Goal: Information Seeking & Learning: Learn about a topic

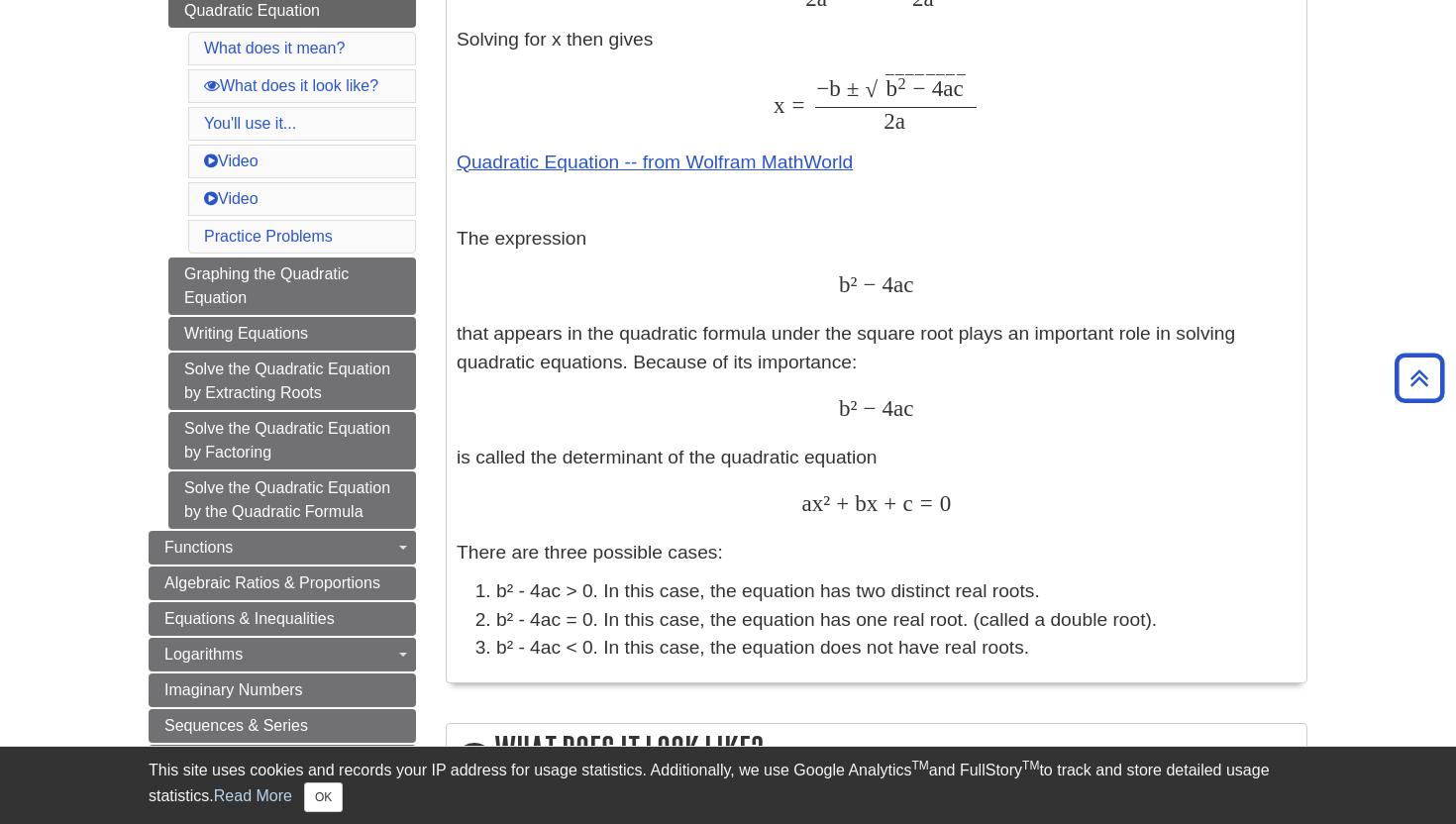
scroll to position [927, 0]
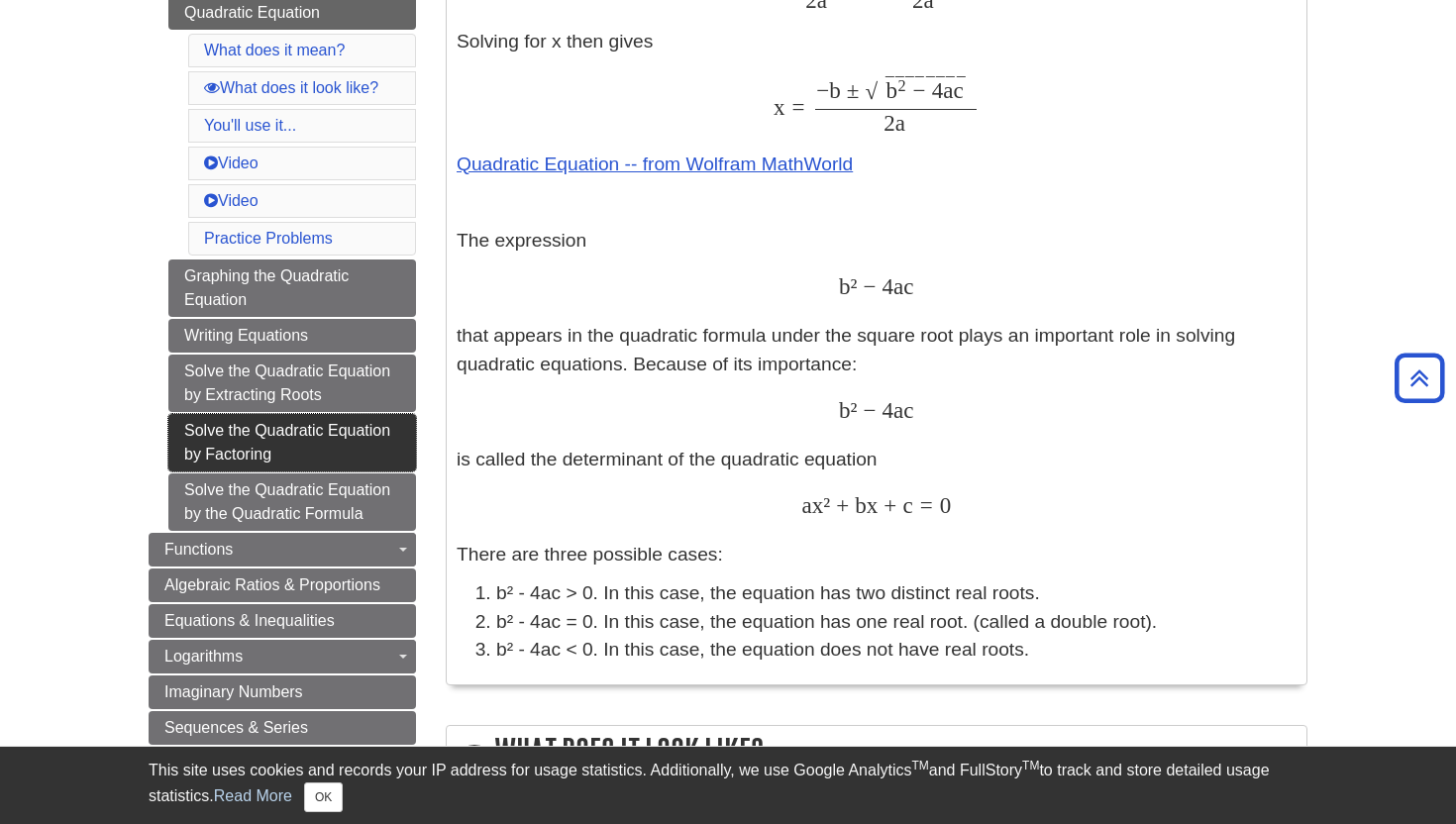
click at [327, 443] on link "Solve the Quadratic Equation by Factoring" at bounding box center [291, 443] width 247 height 58
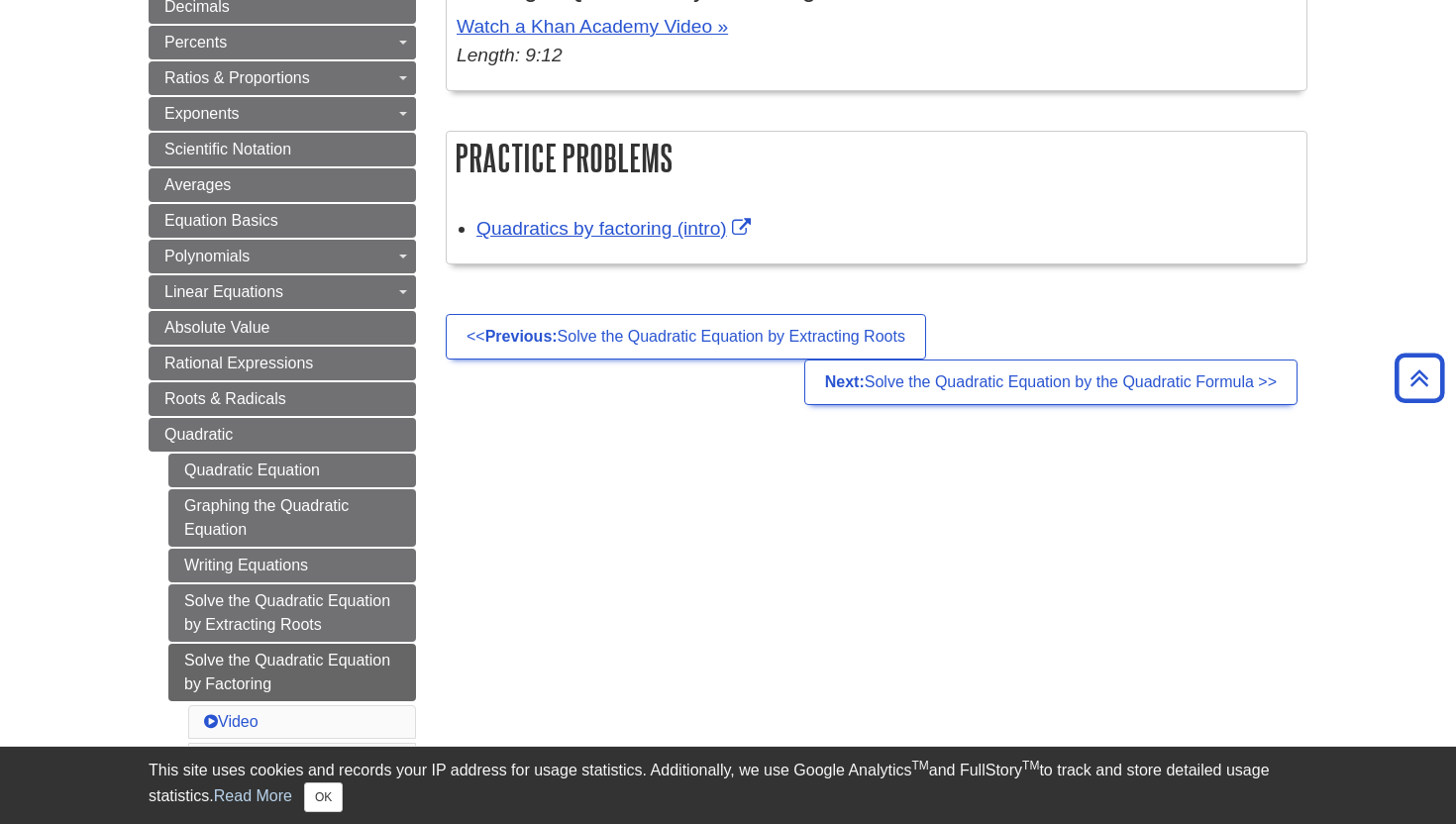
scroll to position [469, 0]
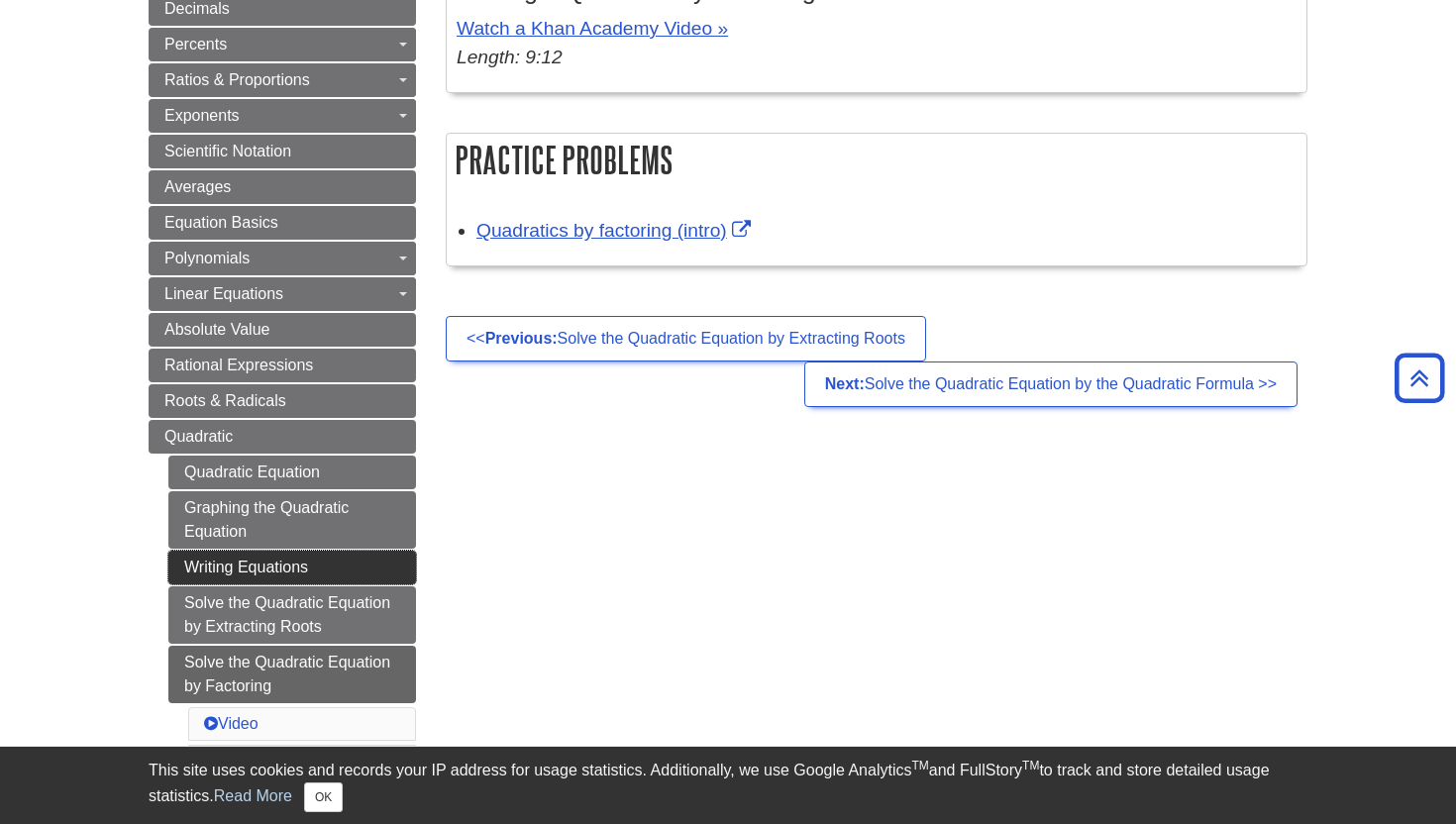
click at [345, 562] on link "Writing Equations" at bounding box center [291, 567] width 247 height 34
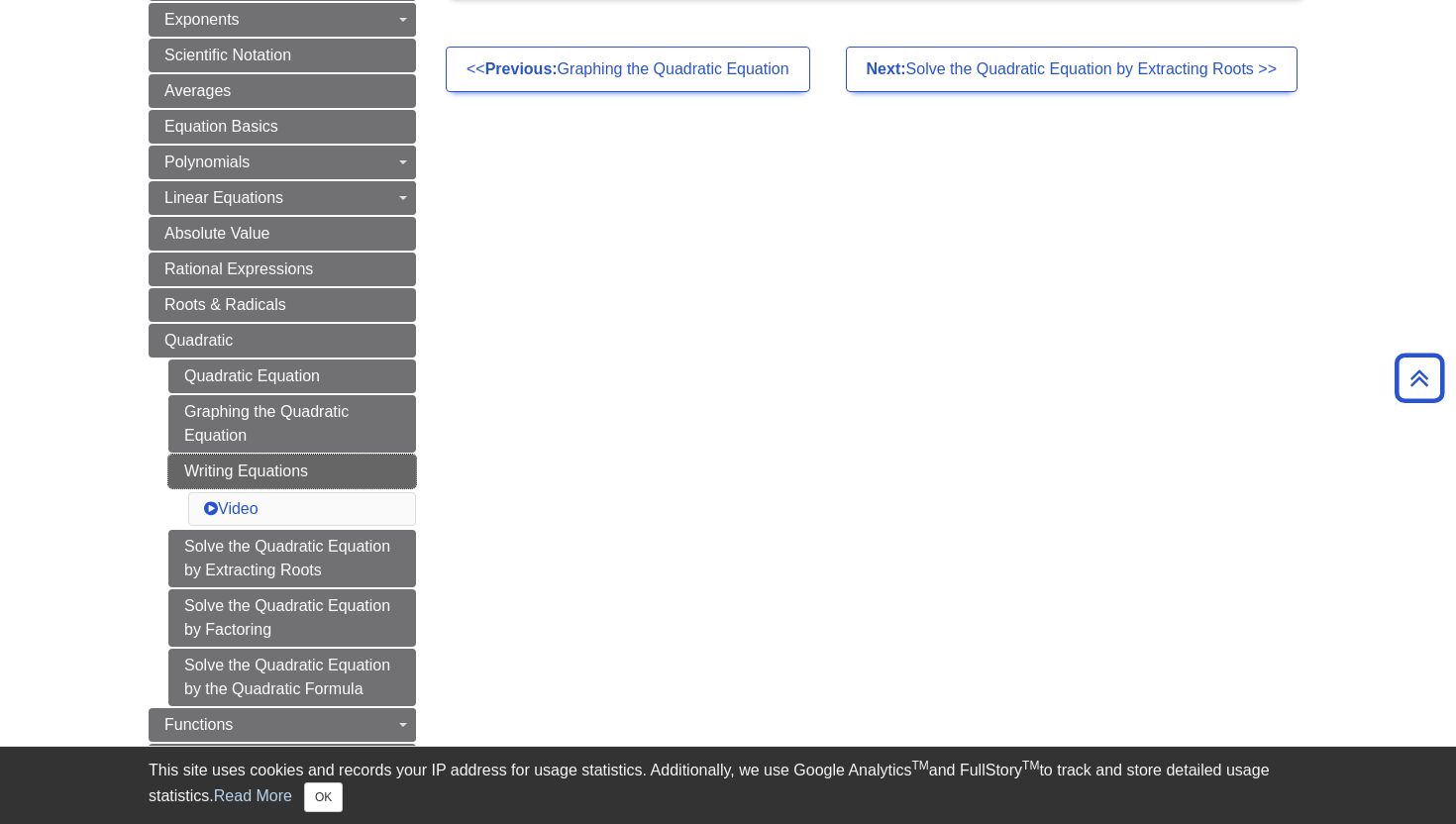
scroll to position [622, 0]
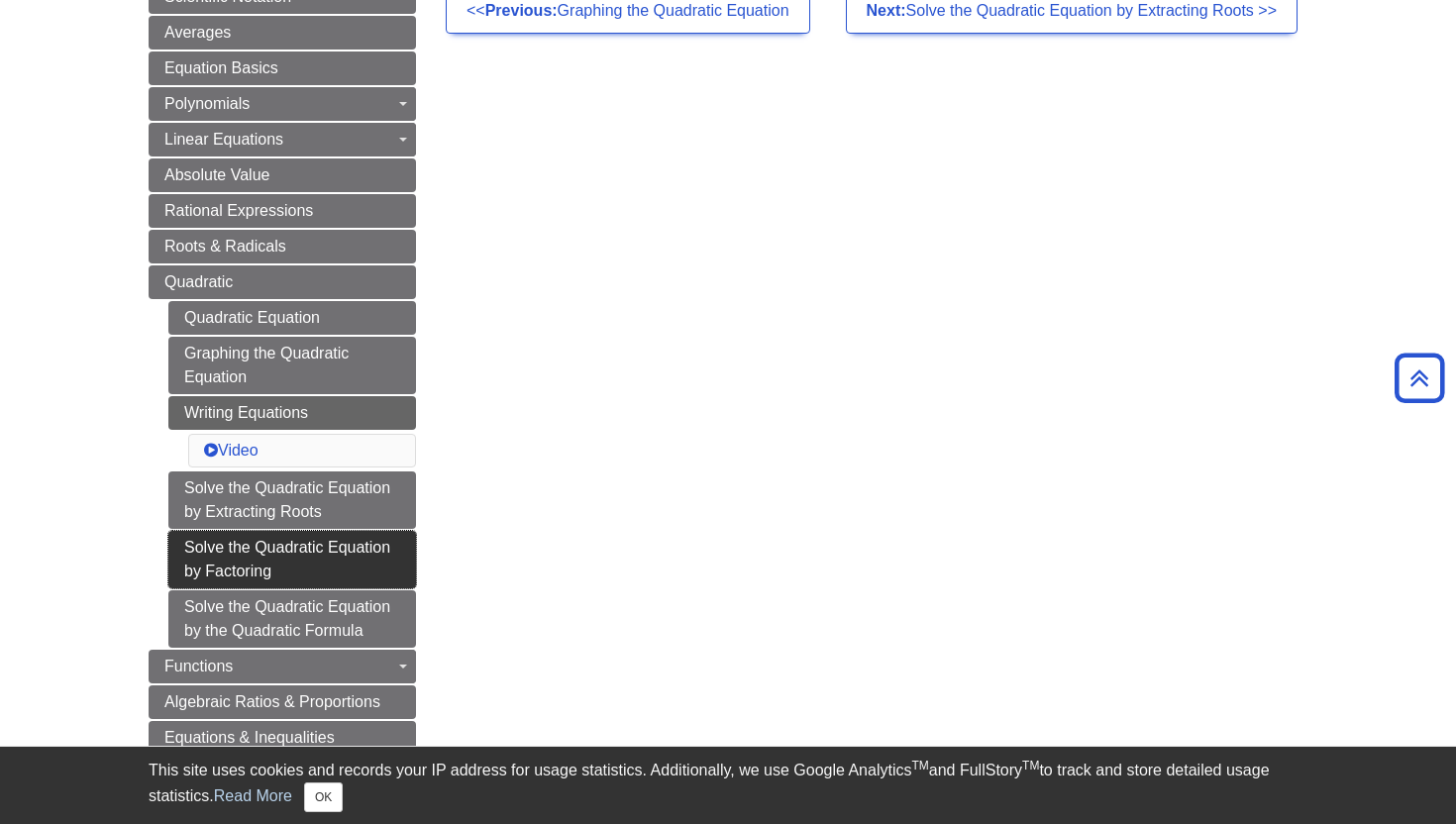
click at [321, 572] on link "Solve the Quadratic Equation by Factoring" at bounding box center [291, 559] width 247 height 58
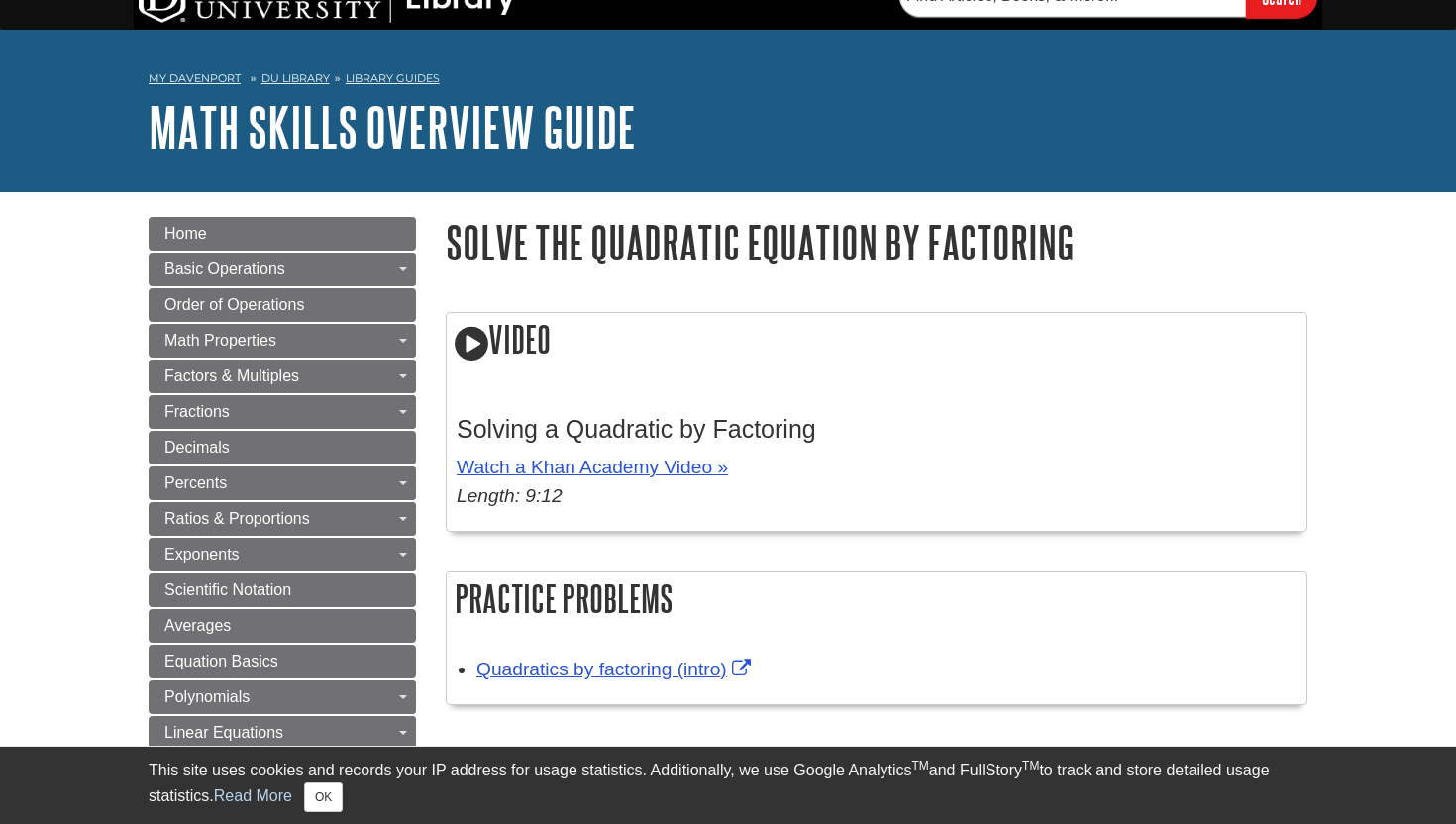
scroll to position [39, 0]
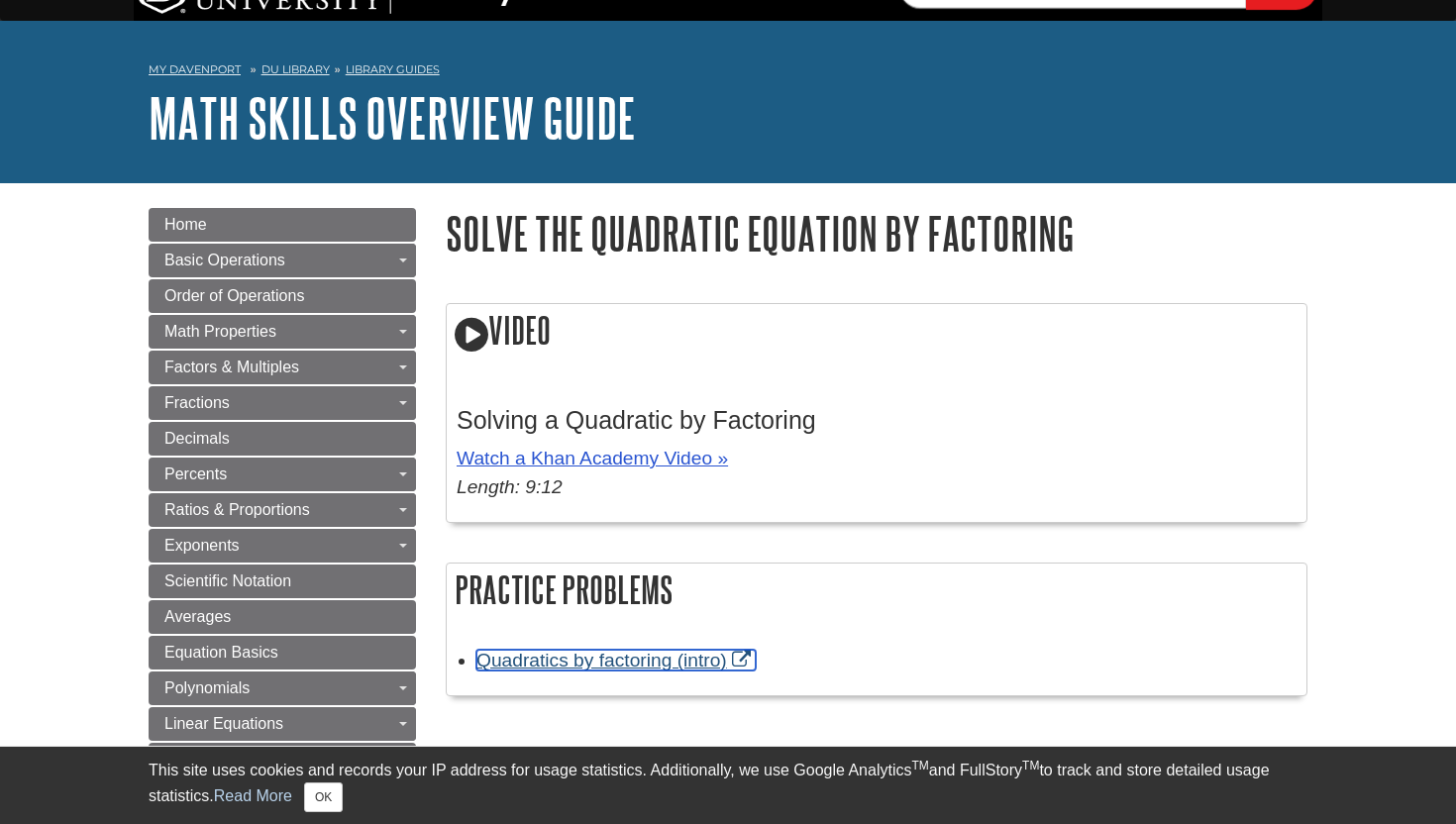
click at [587, 665] on link "Quadratics by factoring (intro)" at bounding box center [616, 659] width 279 height 21
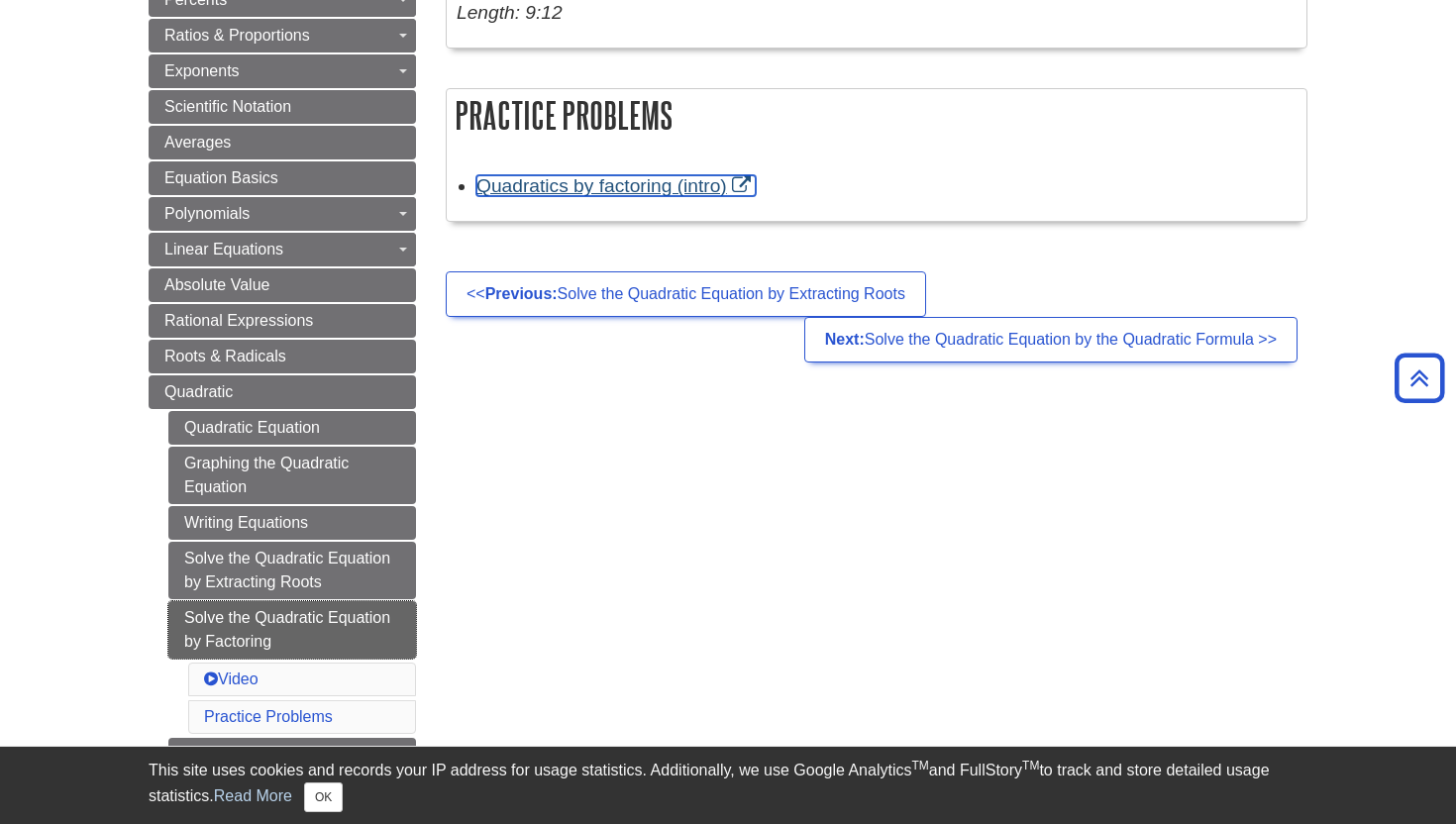
scroll to position [513, 0]
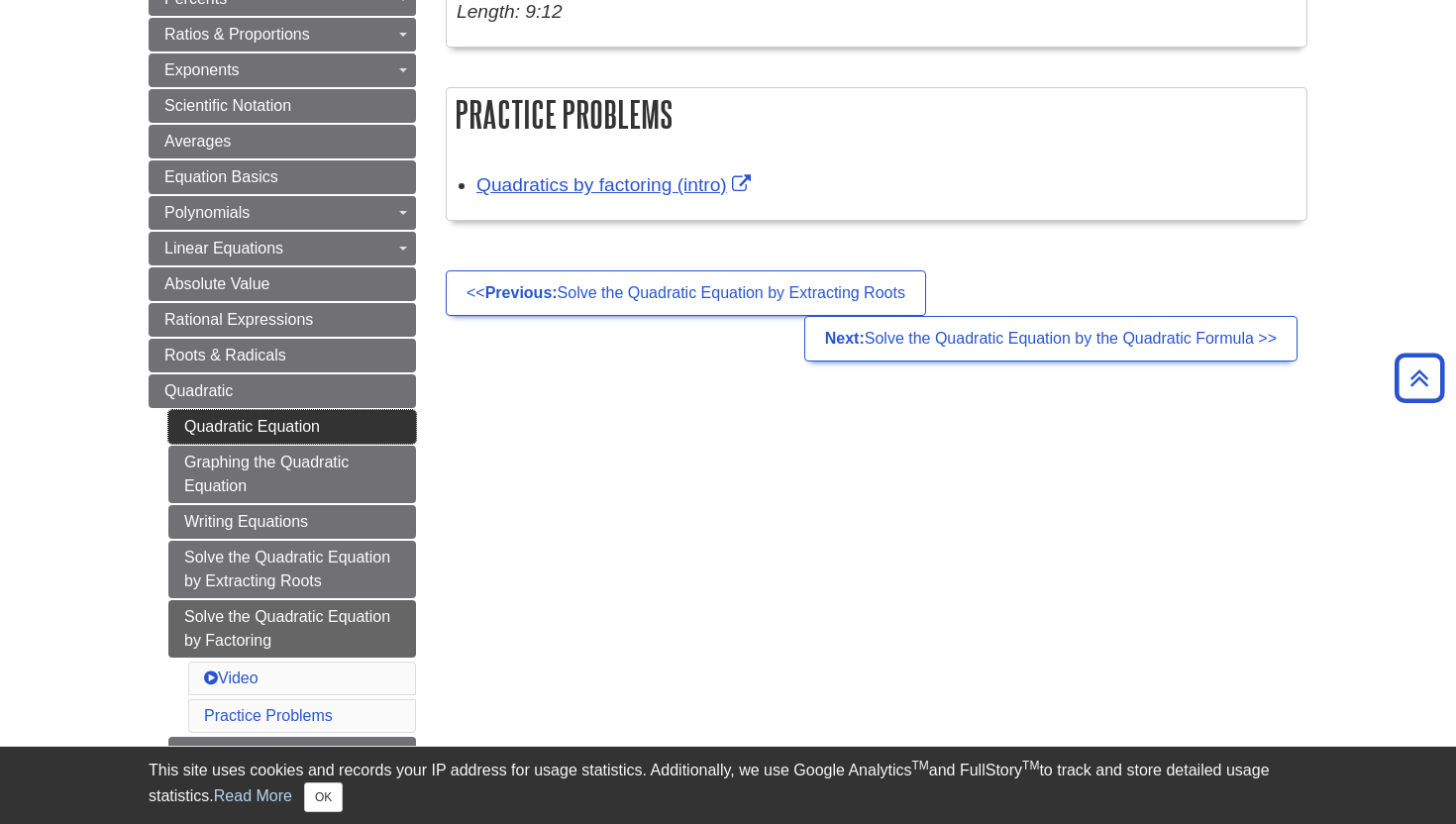
click at [309, 429] on link "Quadratic Equation" at bounding box center [291, 427] width 247 height 34
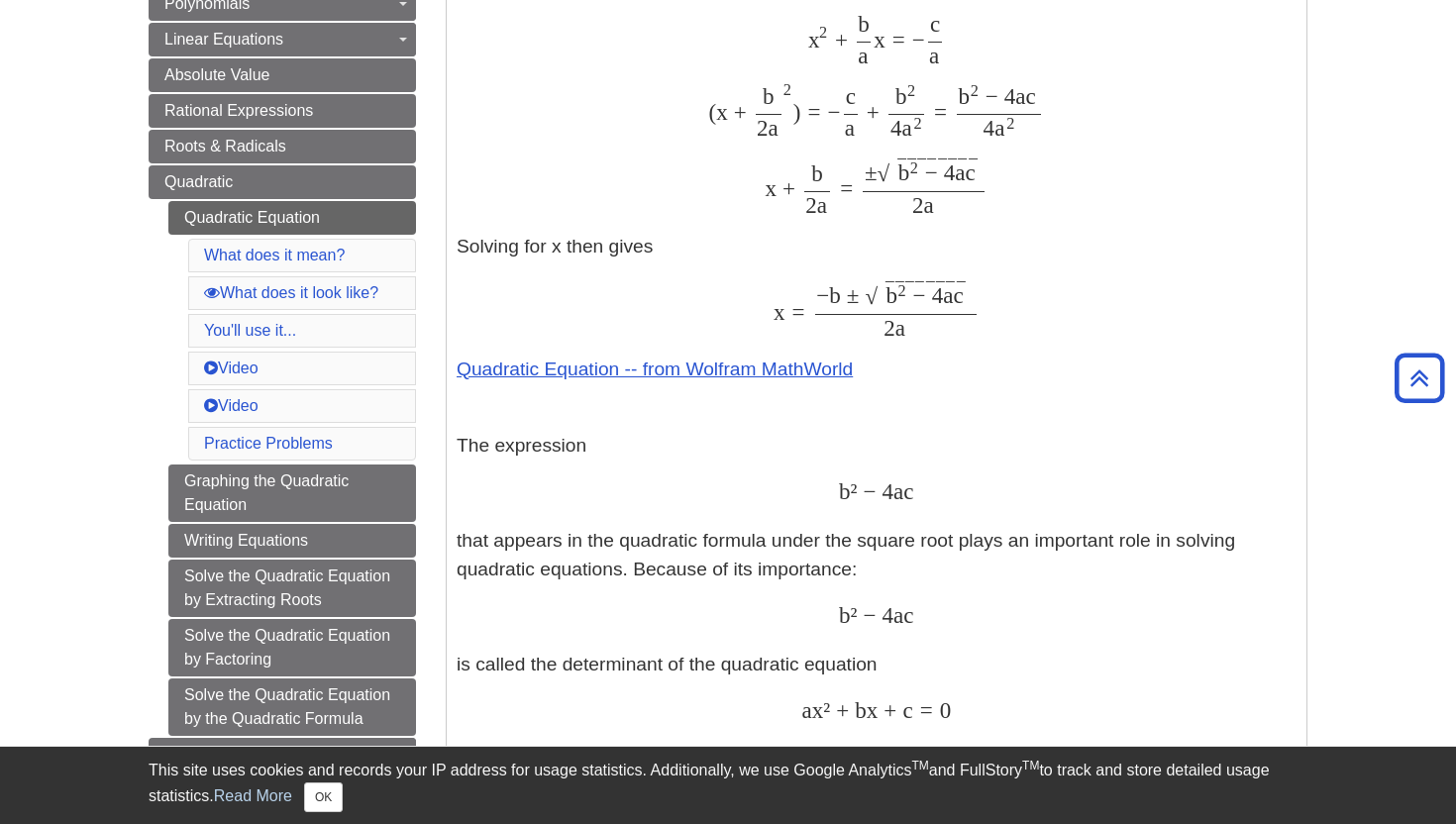
scroll to position [623, 0]
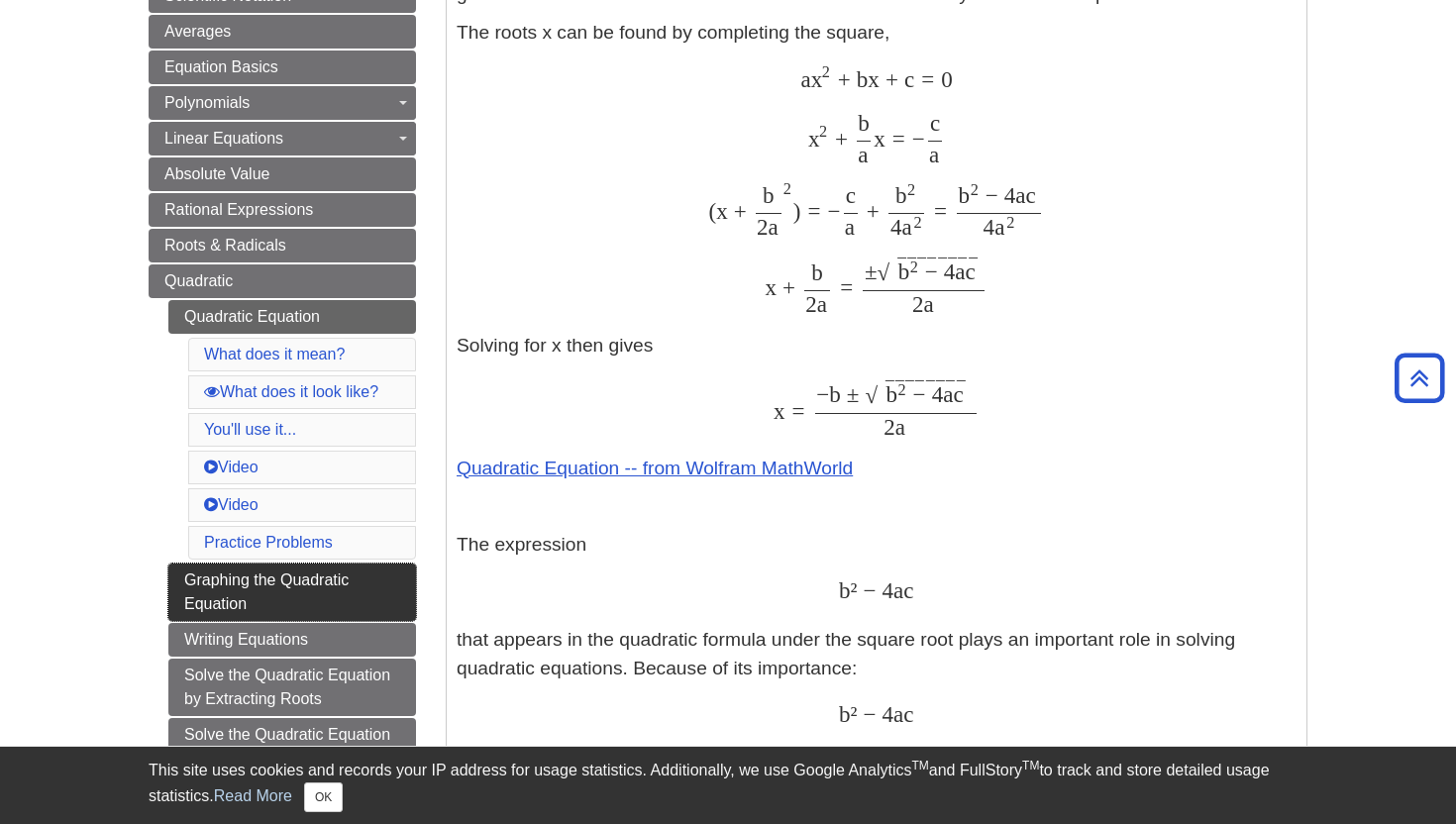
click at [349, 606] on link "Graphing the Quadratic Equation" at bounding box center [291, 592] width 247 height 58
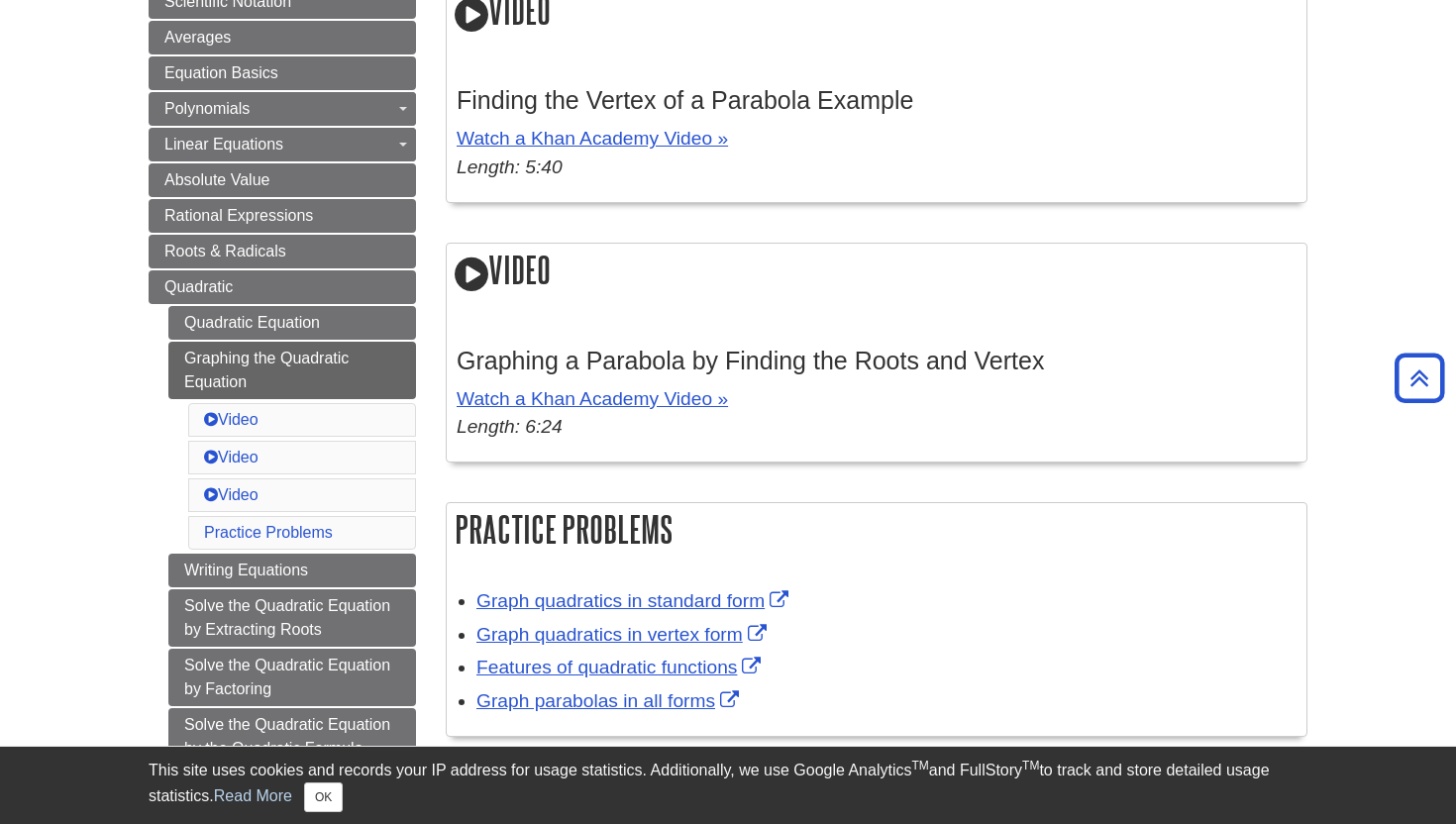
scroll to position [623, 0]
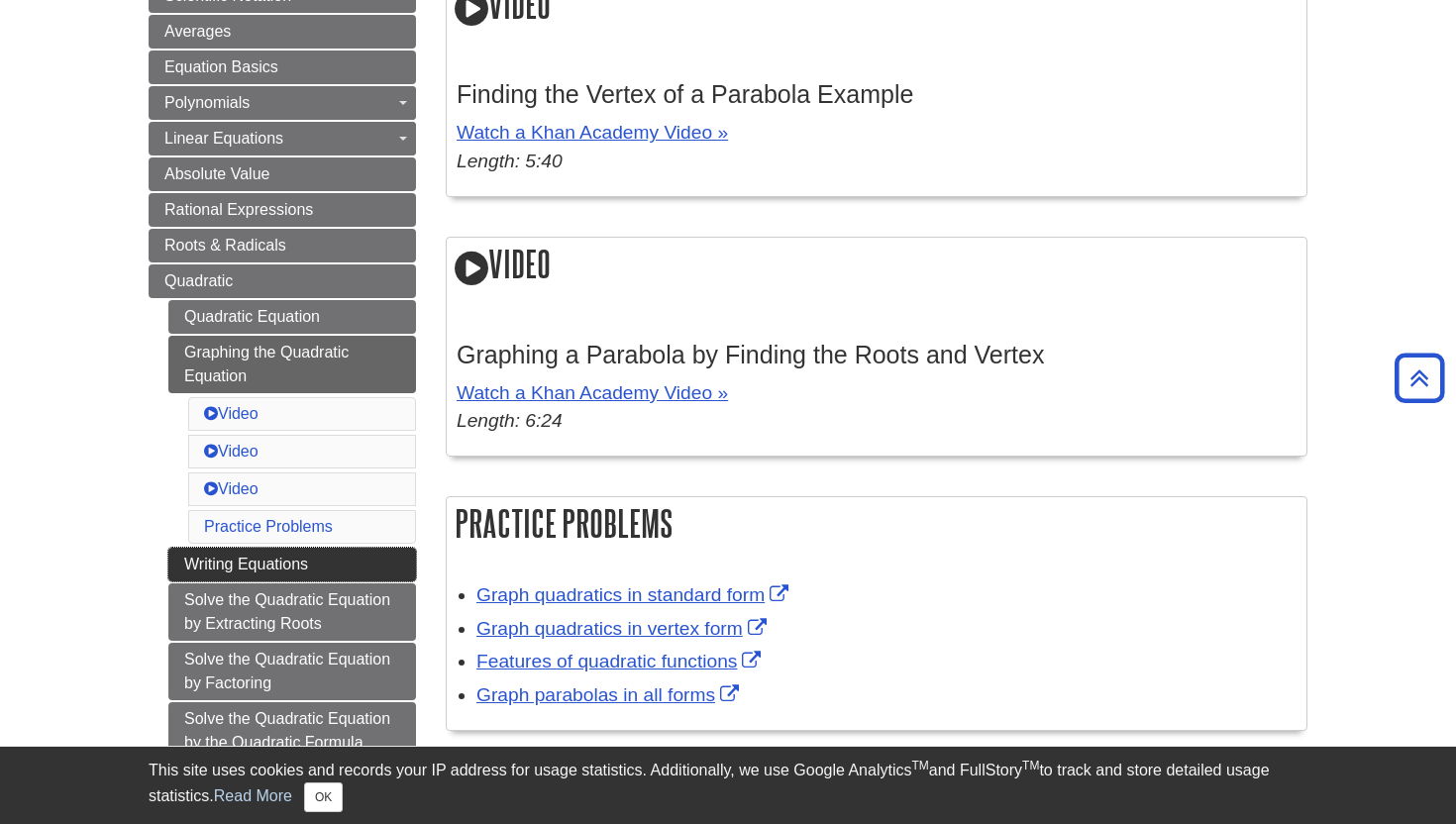
click at [291, 560] on link "Writing Equations" at bounding box center [291, 564] width 247 height 34
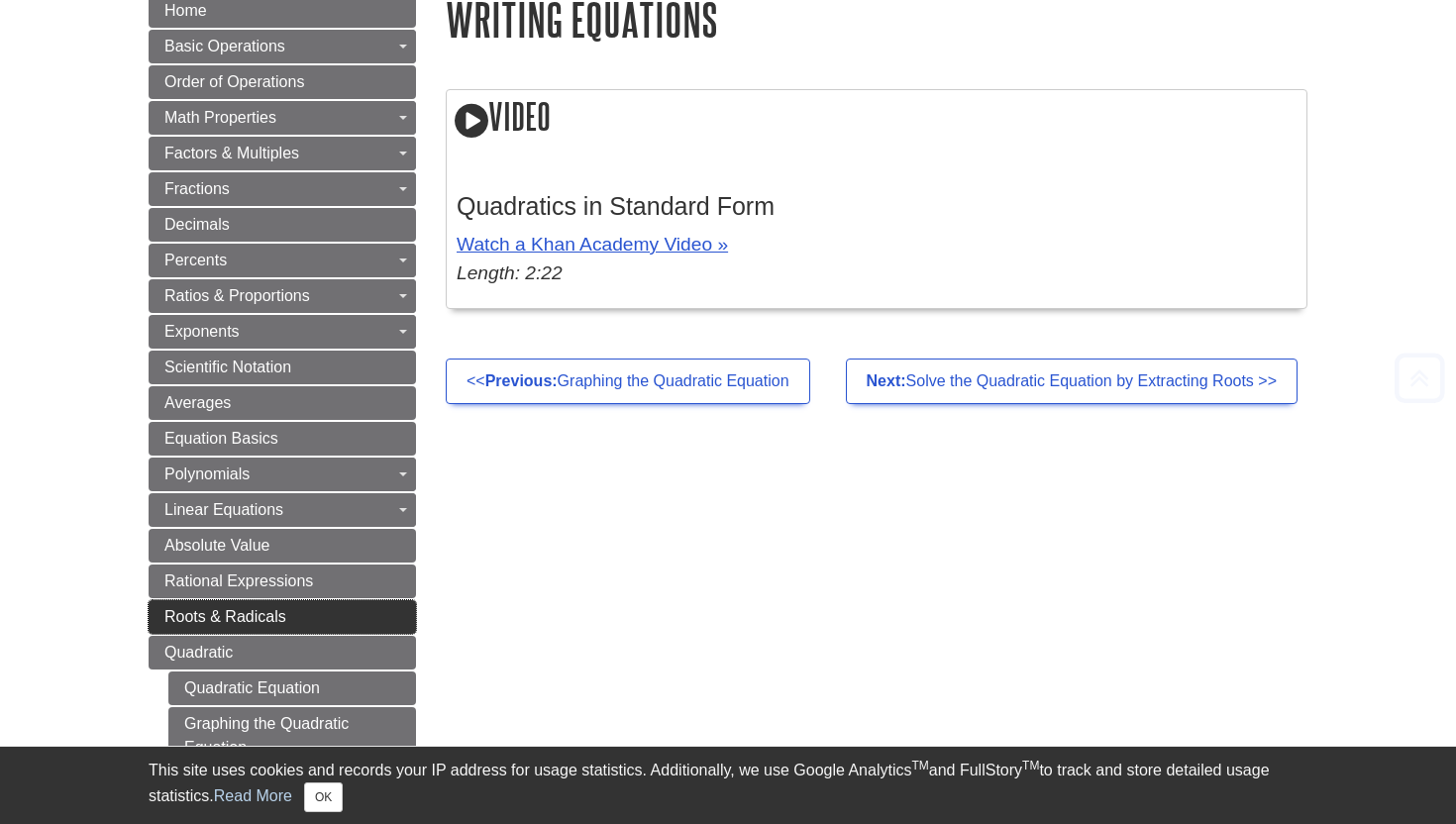
scroll to position [385, 0]
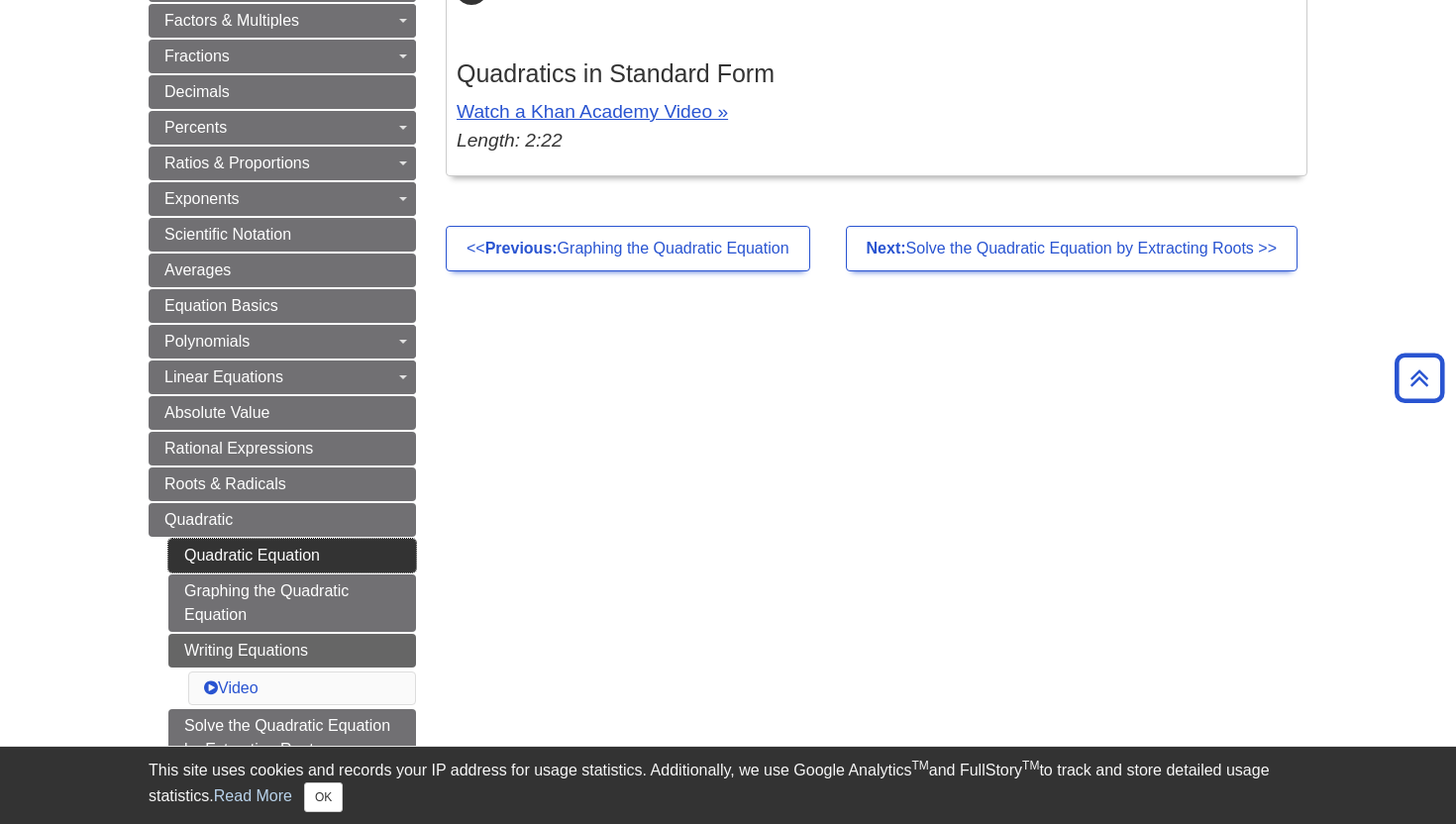
click at [293, 545] on link "Quadratic Equation" at bounding box center [291, 555] width 247 height 34
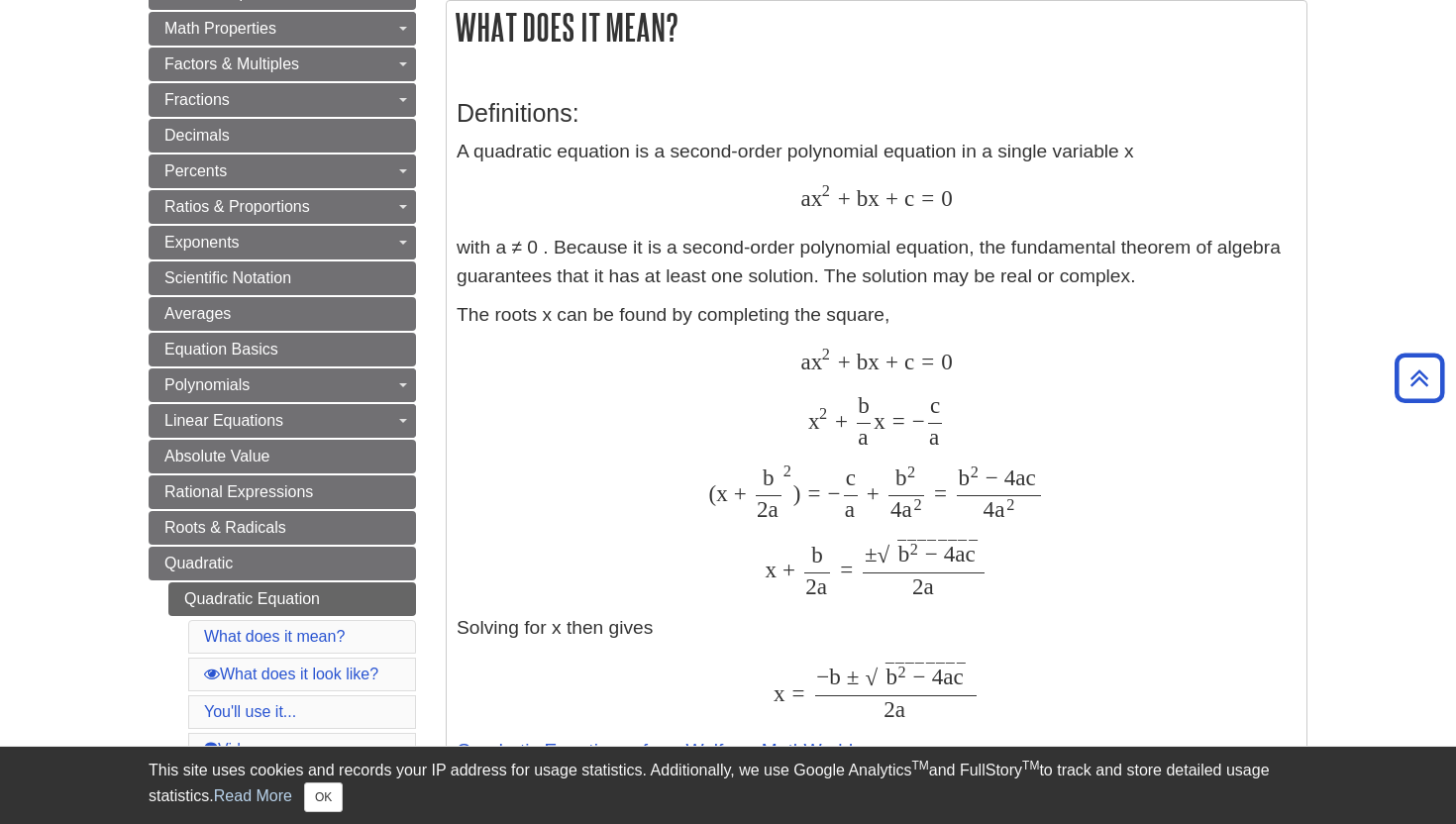
scroll to position [343, 0]
